Goal: Manage account settings

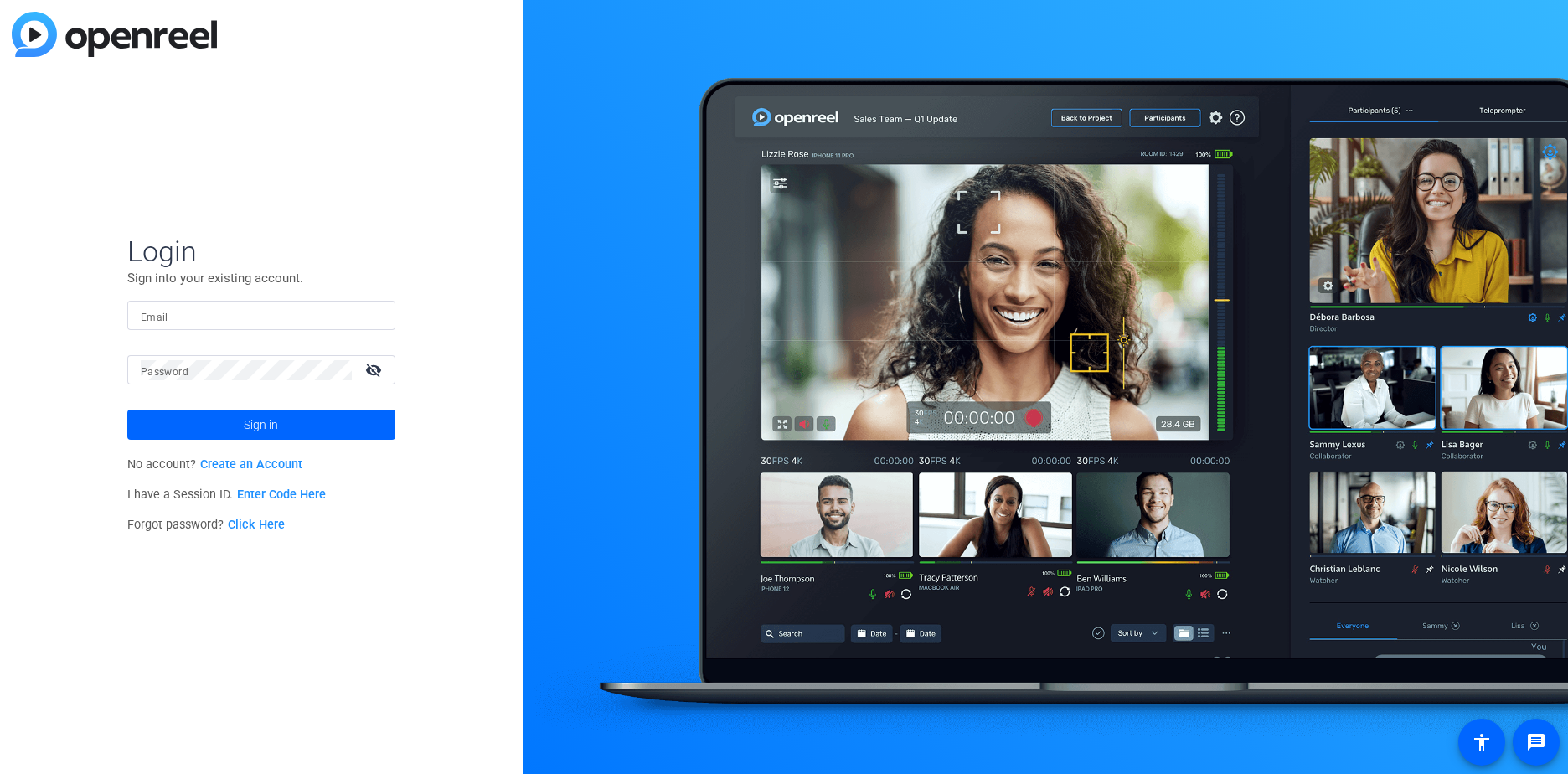
click at [164, 317] on mat-label "Email" at bounding box center [154, 317] width 27 height 12
click at [164, 317] on input "Email" at bounding box center [261, 316] width 242 height 20
type input "[EMAIL_ADDRESS][DOMAIN_NAME]"
click at [185, 368] on mat-label "Password" at bounding box center [164, 372] width 48 height 12
click at [265, 427] on span "Sign in" at bounding box center [260, 424] width 34 height 42
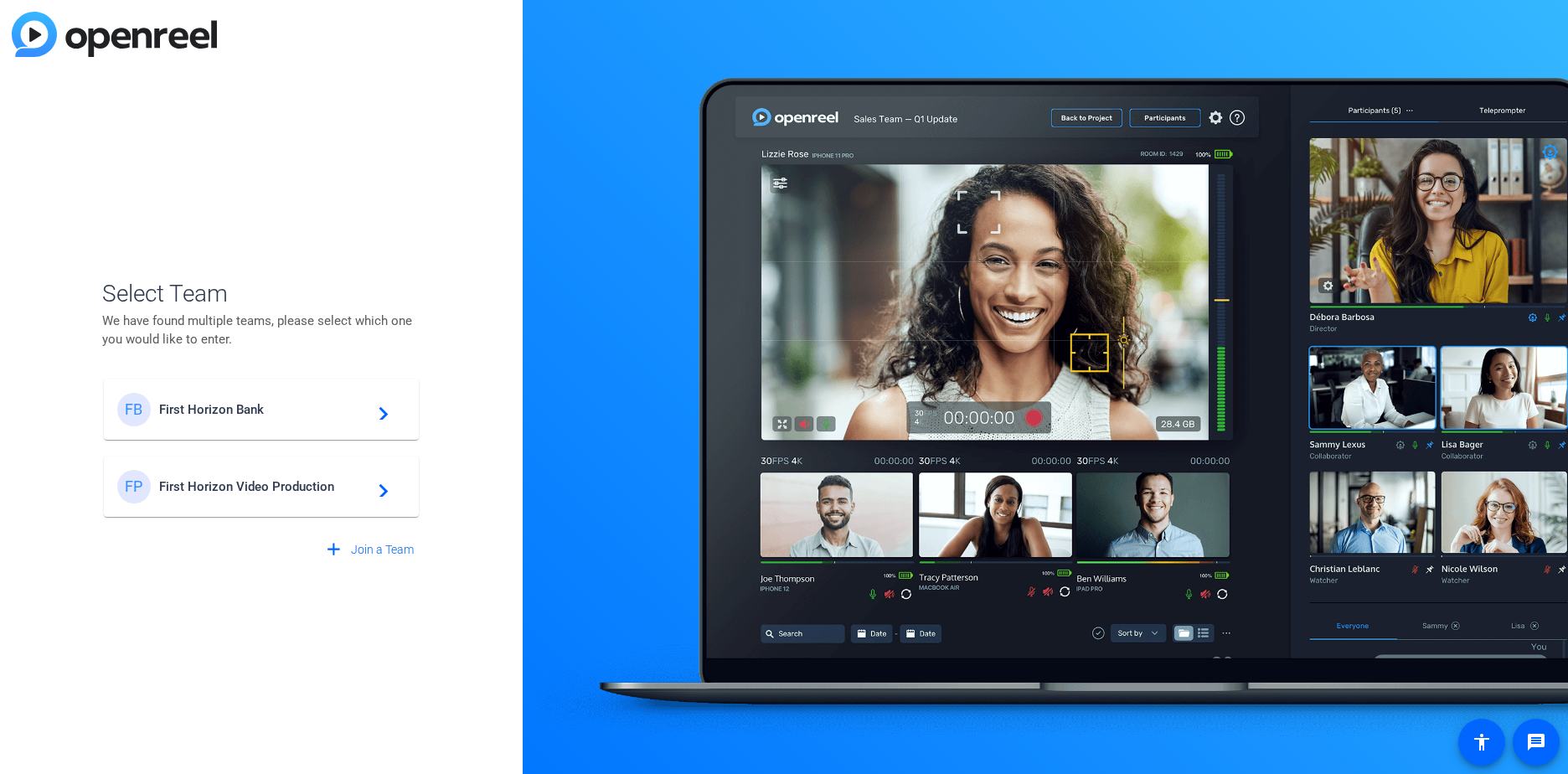
click at [275, 487] on span "First Horizon Video Production" at bounding box center [264, 487] width 209 height 15
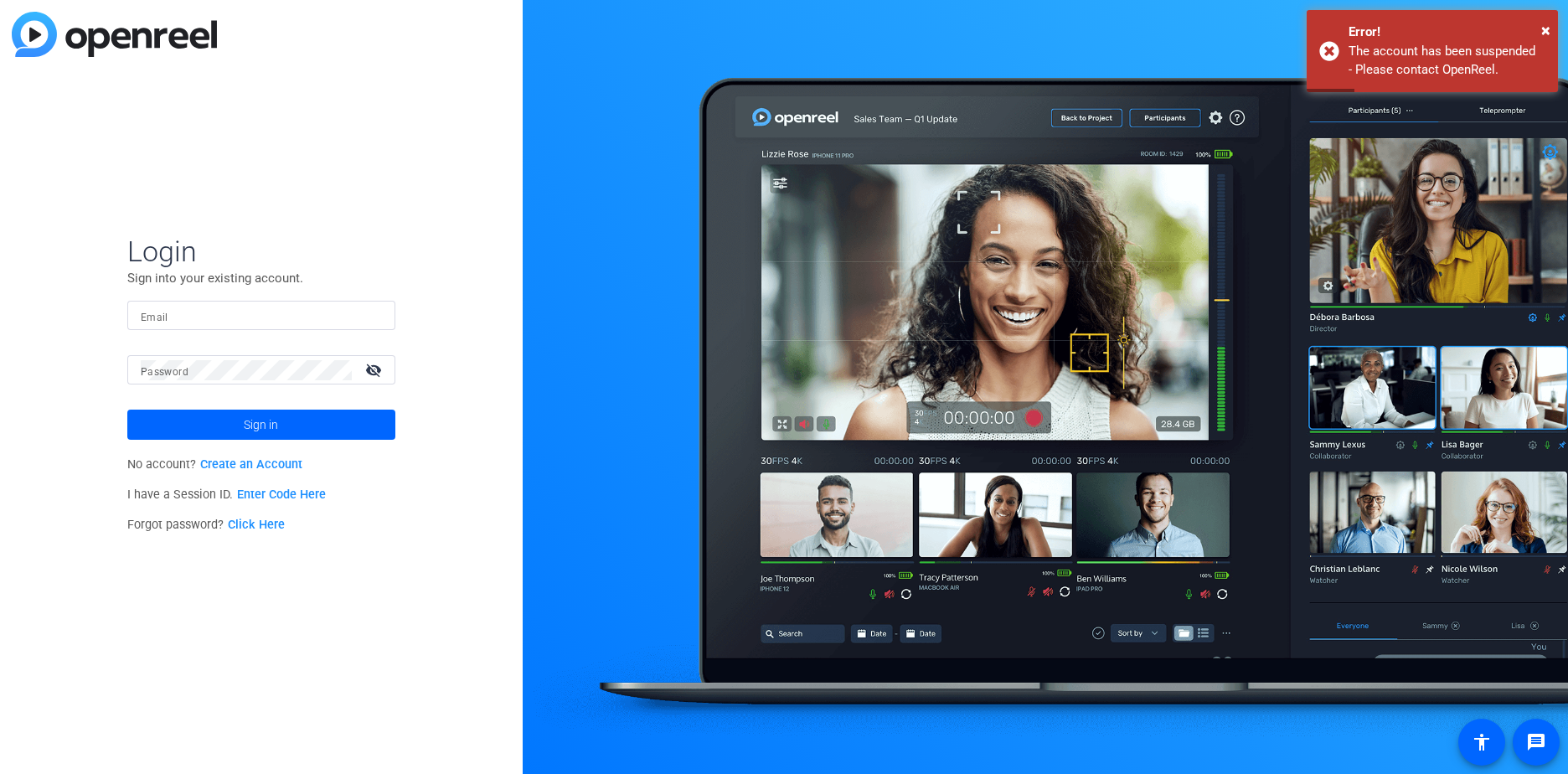
click at [163, 316] on mat-label "Email" at bounding box center [154, 317] width 27 height 12
click at [163, 316] on input "Email" at bounding box center [261, 316] width 242 height 20
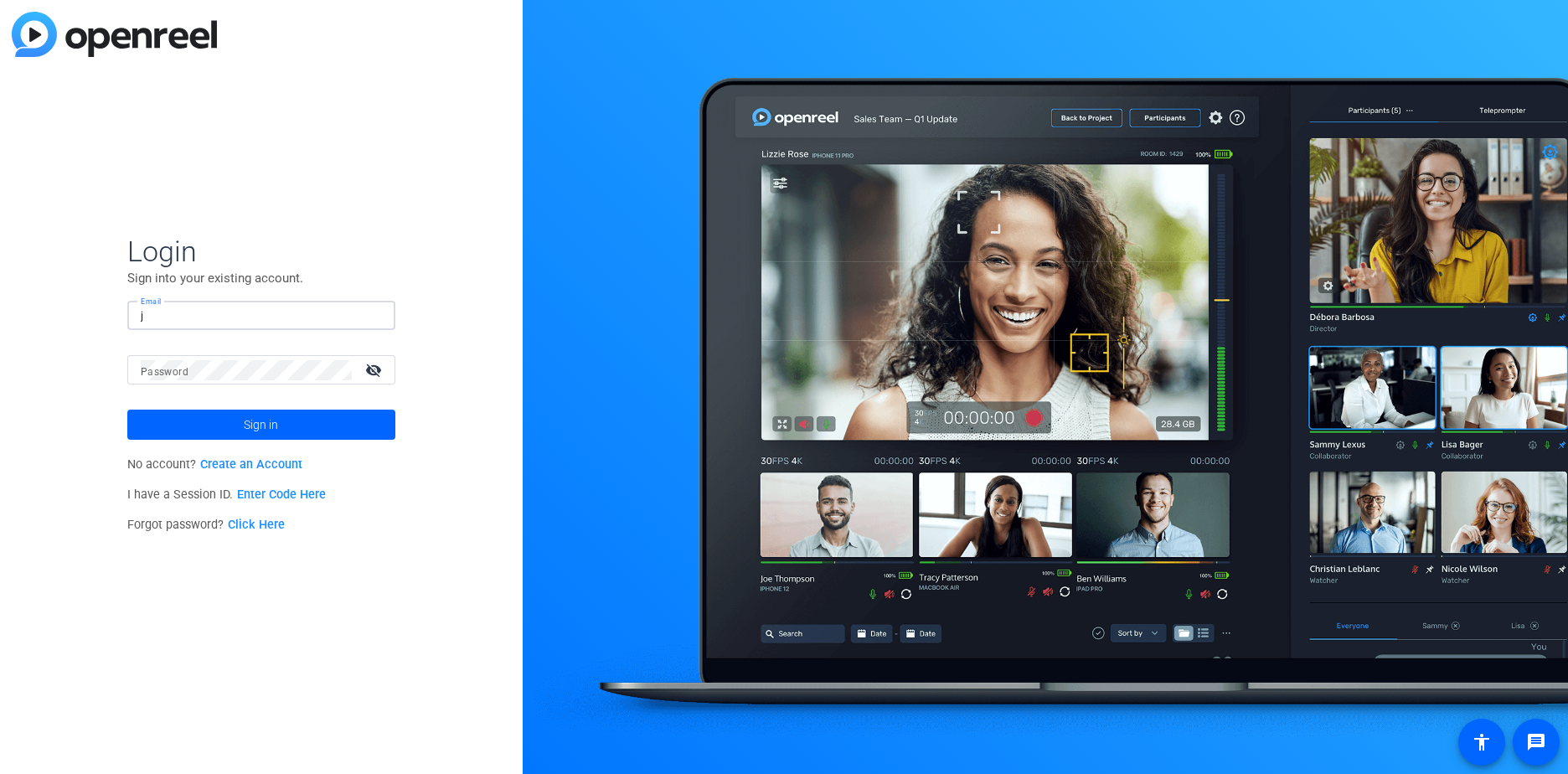
type input "[EMAIL_ADDRESS][DOMAIN_NAME]"
click at [271, 419] on span "Sign in" at bounding box center [260, 424] width 34 height 42
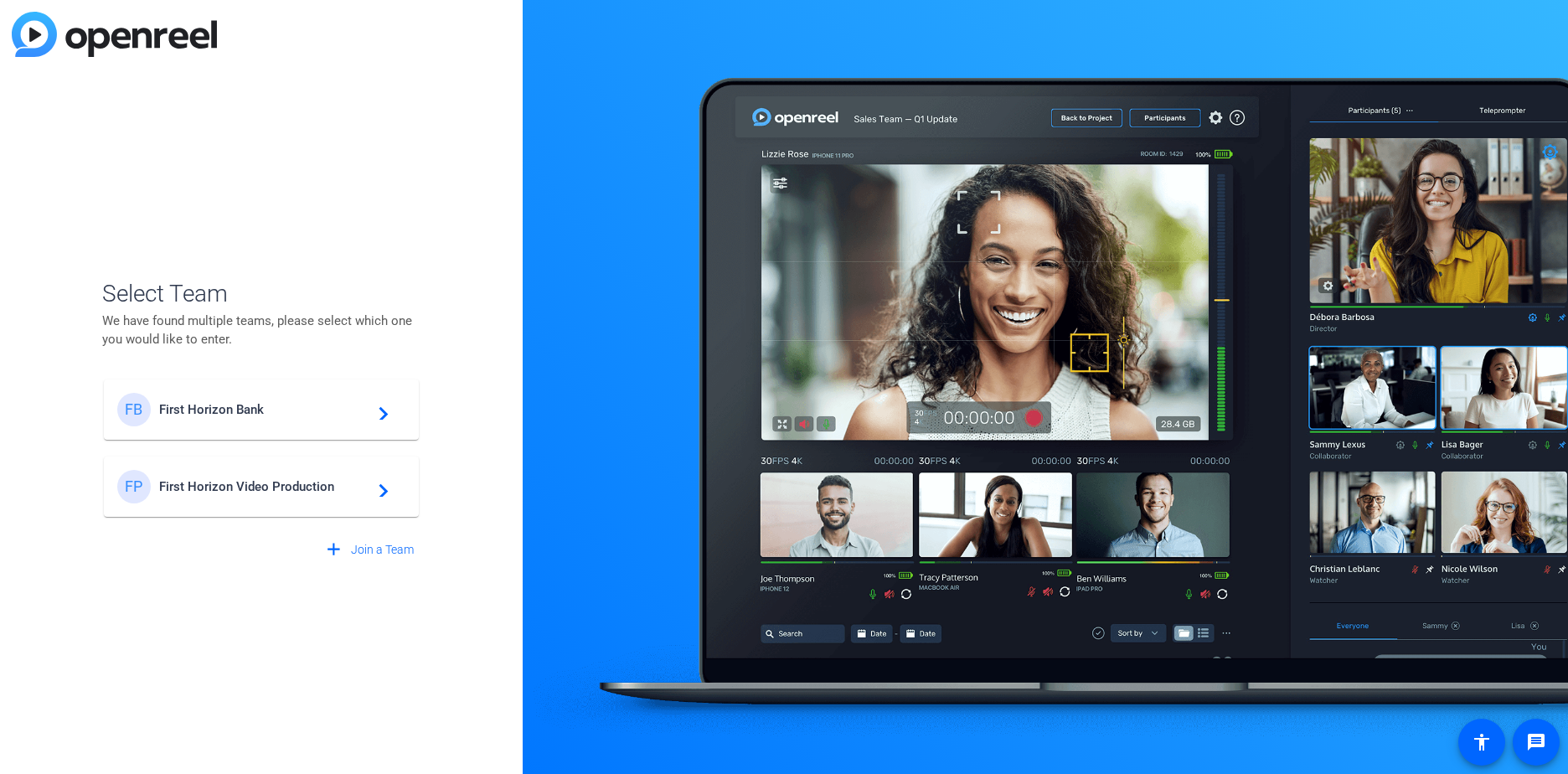
click at [382, 411] on mat-icon "navigate_next" at bounding box center [379, 410] width 20 height 20
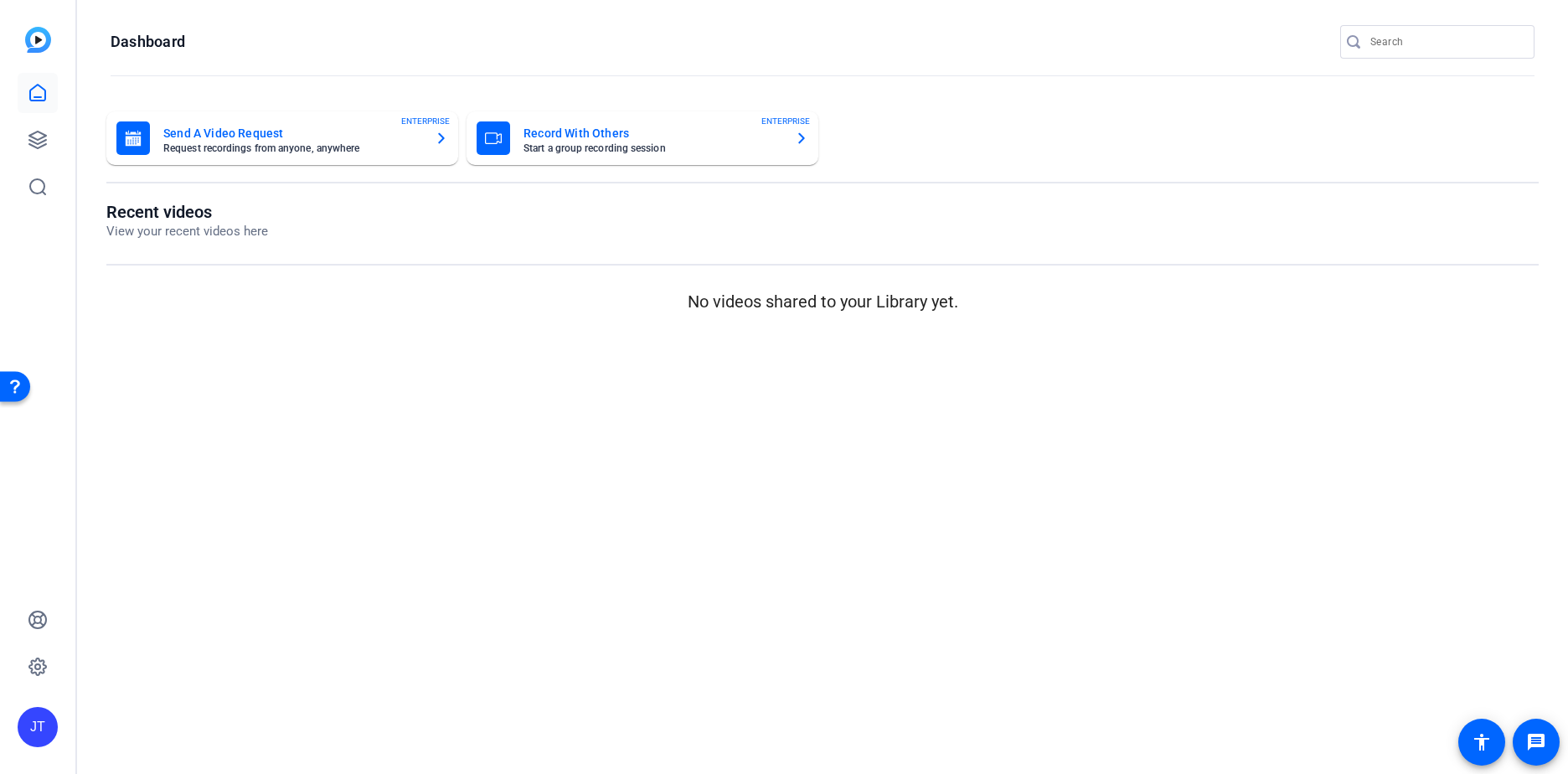
click at [37, 33] on img at bounding box center [38, 40] width 26 height 26
click at [34, 731] on div "JT" at bounding box center [37, 726] width 40 height 40
click at [208, 711] on mat-icon "logout" at bounding box center [208, 713] width 20 height 20
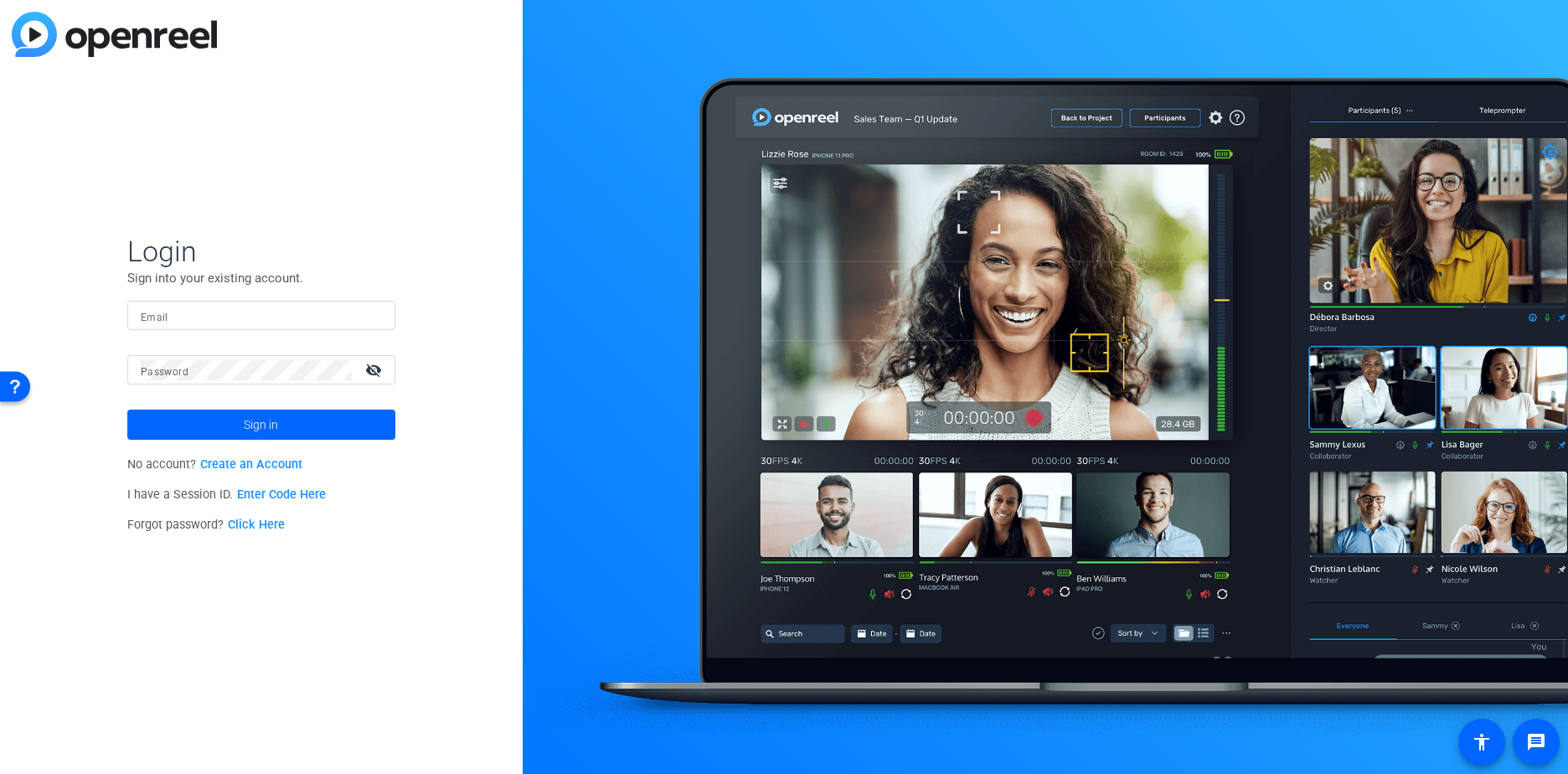
click at [186, 317] on input "Email" at bounding box center [261, 316] width 242 height 20
type input "[EMAIL_ADDRESS][DOMAIN_NAME]"
click at [179, 367] on mat-label "Password" at bounding box center [164, 372] width 48 height 12
click at [224, 417] on span at bounding box center [261, 424] width 268 height 40
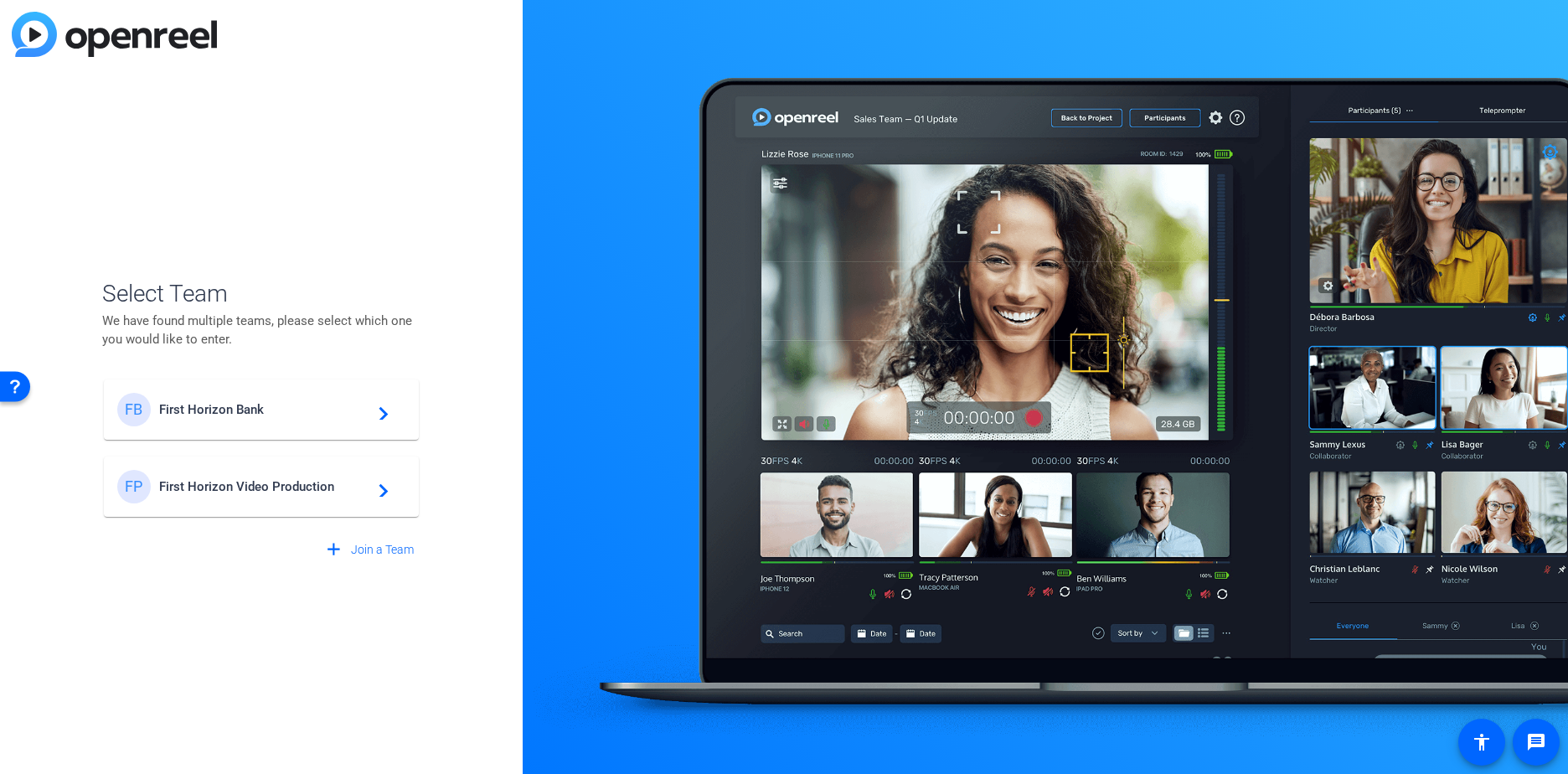
click at [381, 491] on mat-icon "navigate_next" at bounding box center [379, 487] width 20 height 20
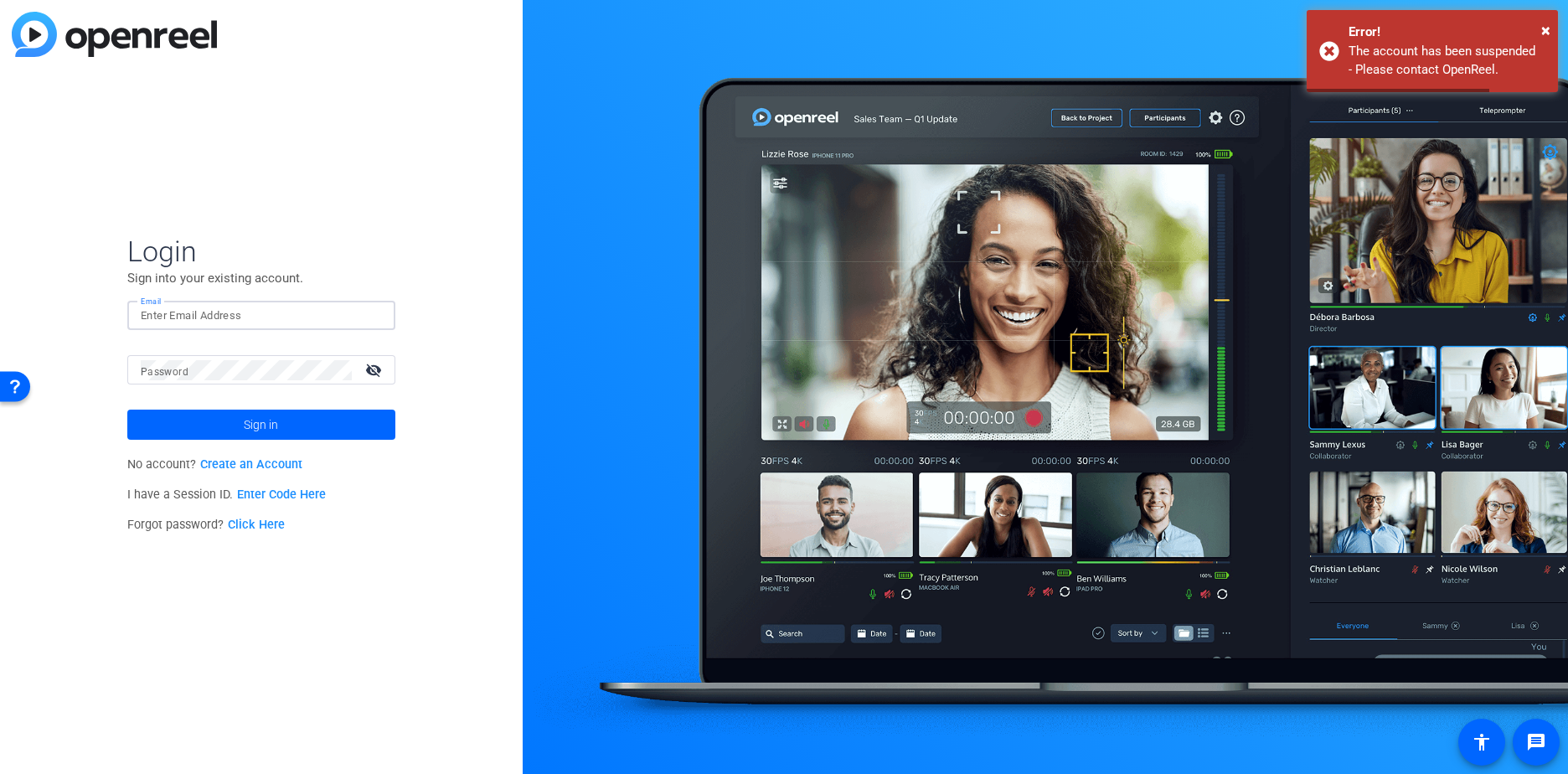
click at [175, 312] on input "Email" at bounding box center [261, 316] width 242 height 20
type input "[EMAIL_ADDRESS][DOMAIN_NAME]"
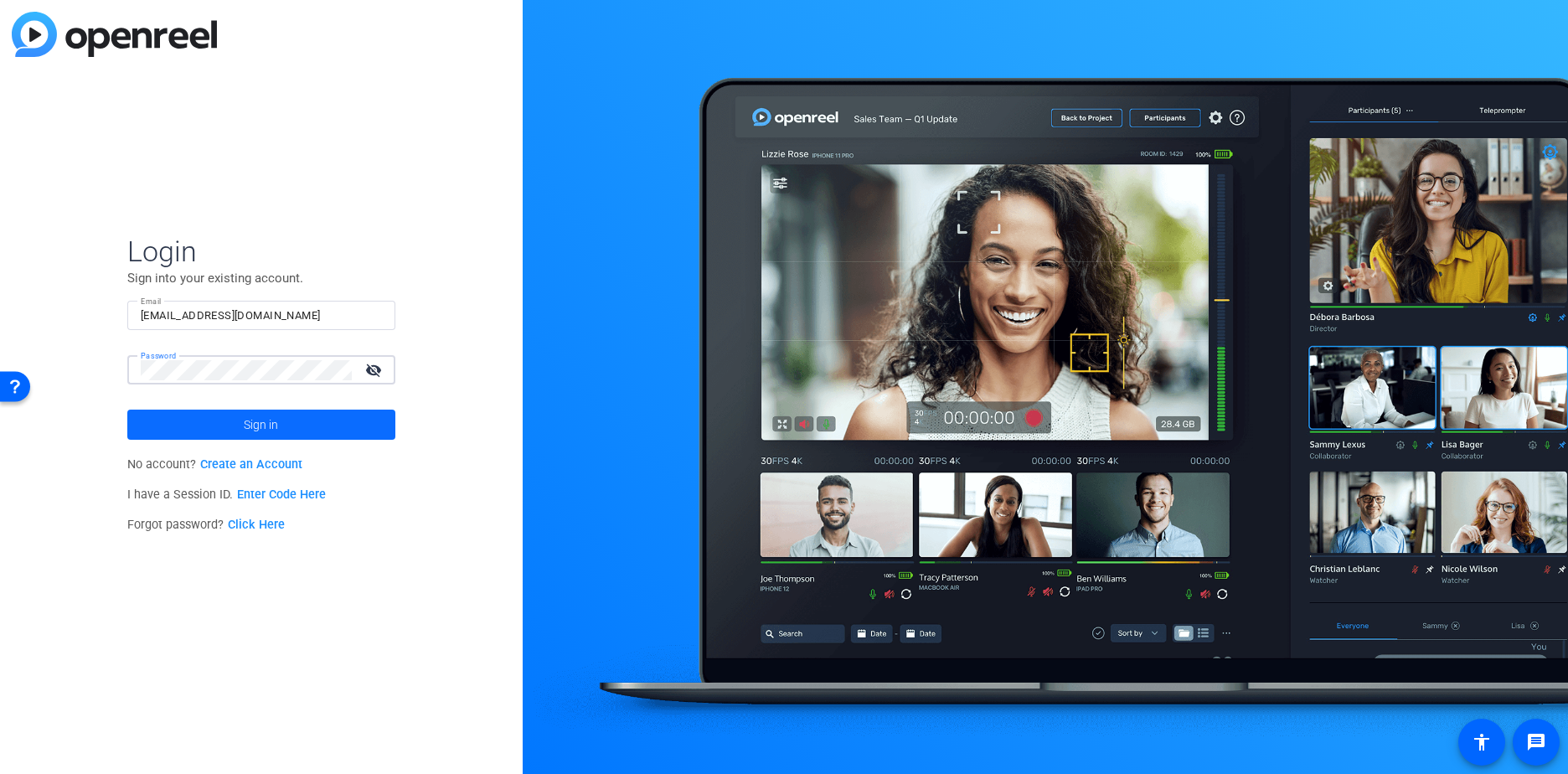
click at [256, 424] on span "Sign in" at bounding box center [260, 424] width 34 height 42
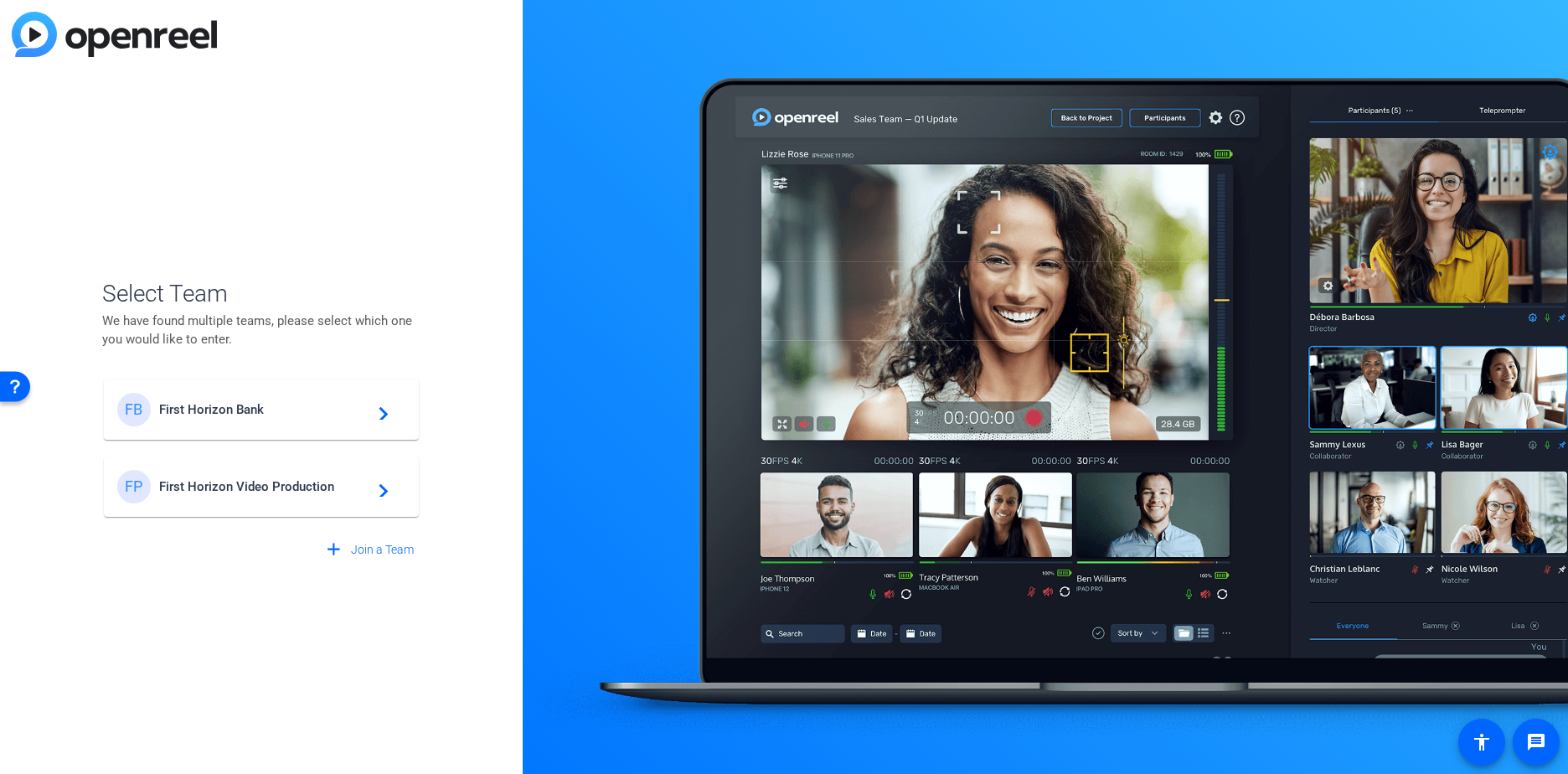
click at [370, 408] on mat-icon "navigate_next" at bounding box center [379, 410] width 20 height 20
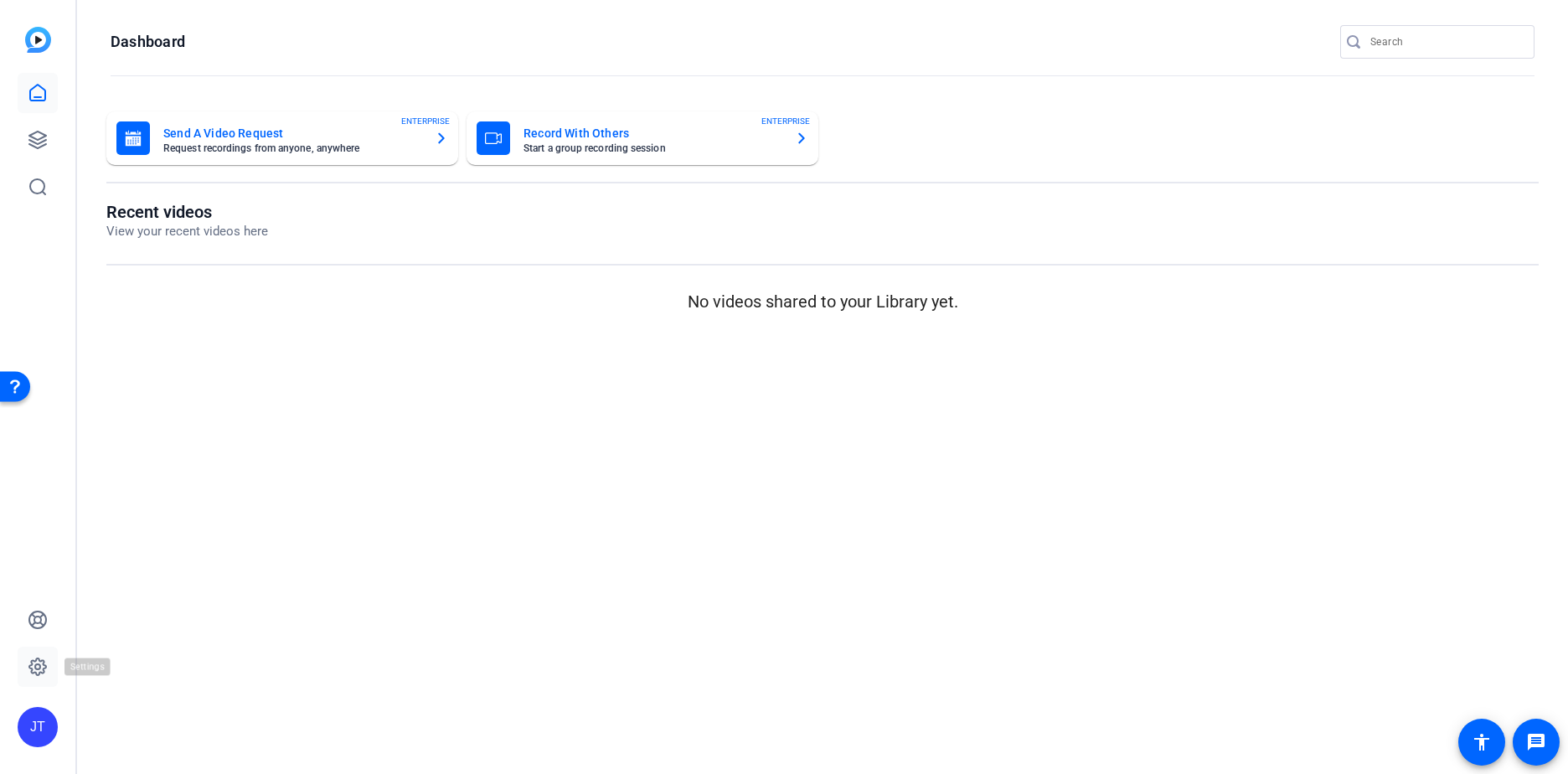
click at [34, 663] on icon at bounding box center [37, 667] width 20 height 20
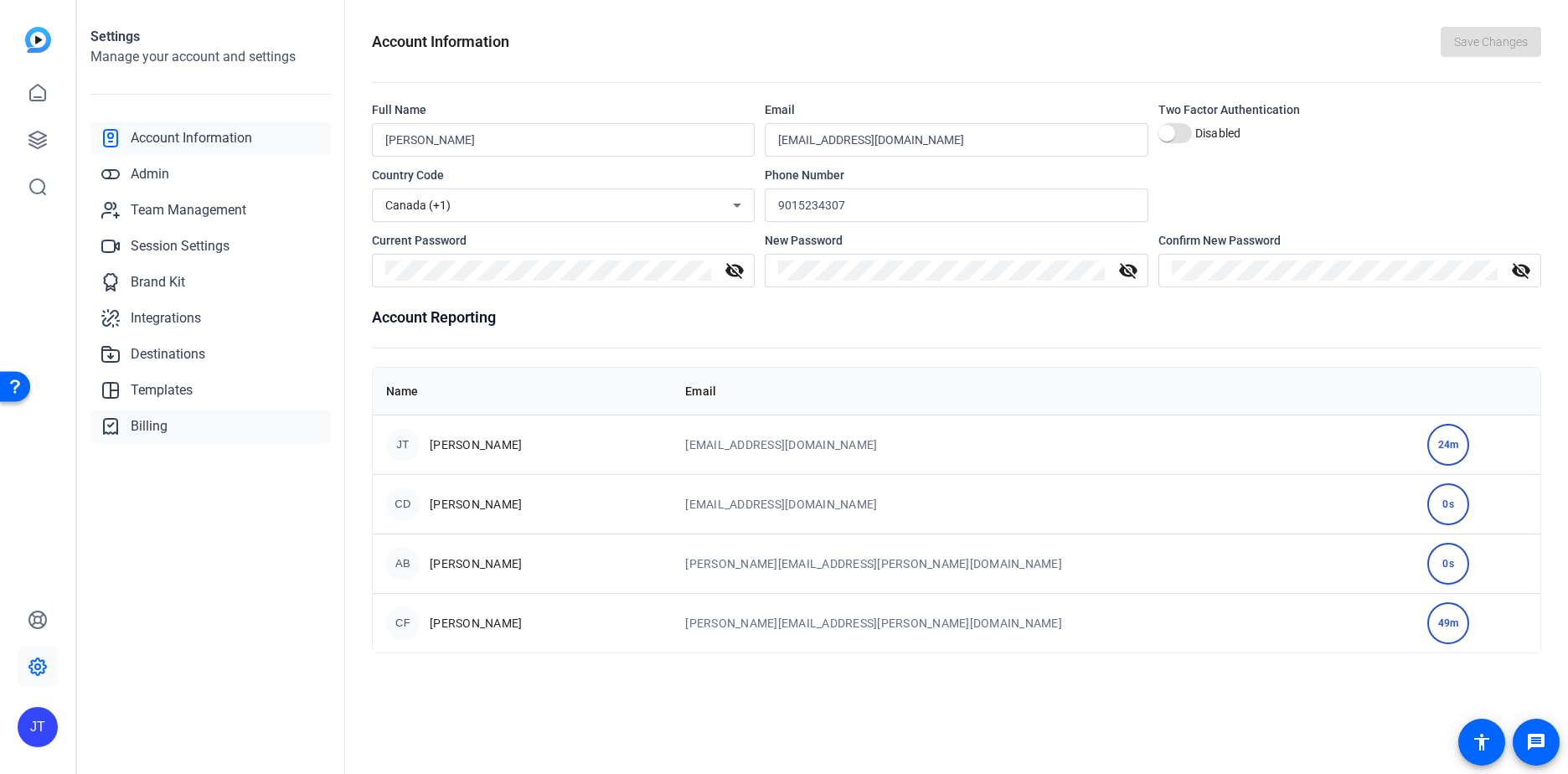
click at [151, 426] on span "Billing" at bounding box center [149, 426] width 37 height 20
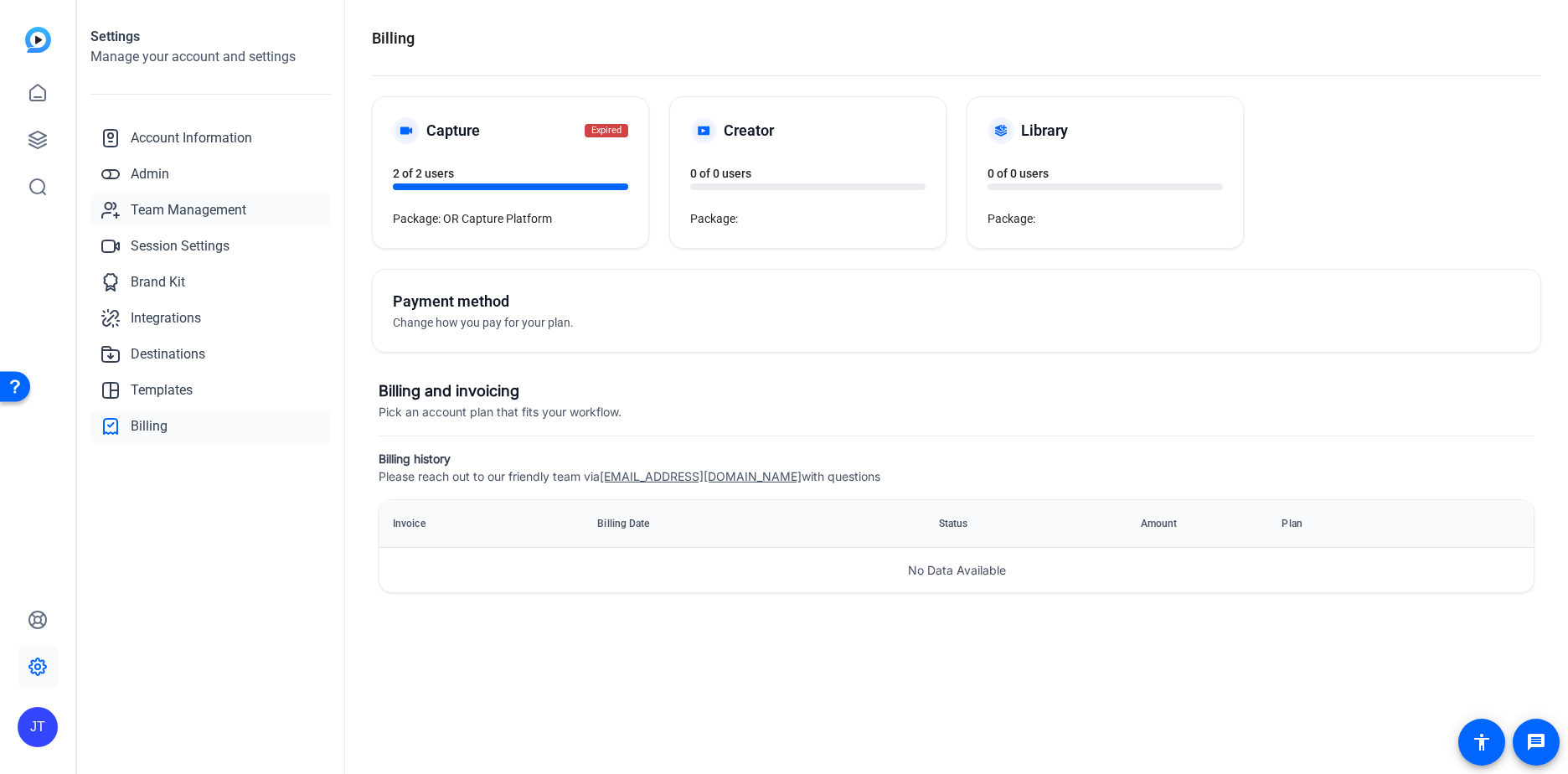
click at [158, 206] on span "Team Management" at bounding box center [189, 210] width 116 height 20
